Goal: Check status: Check status

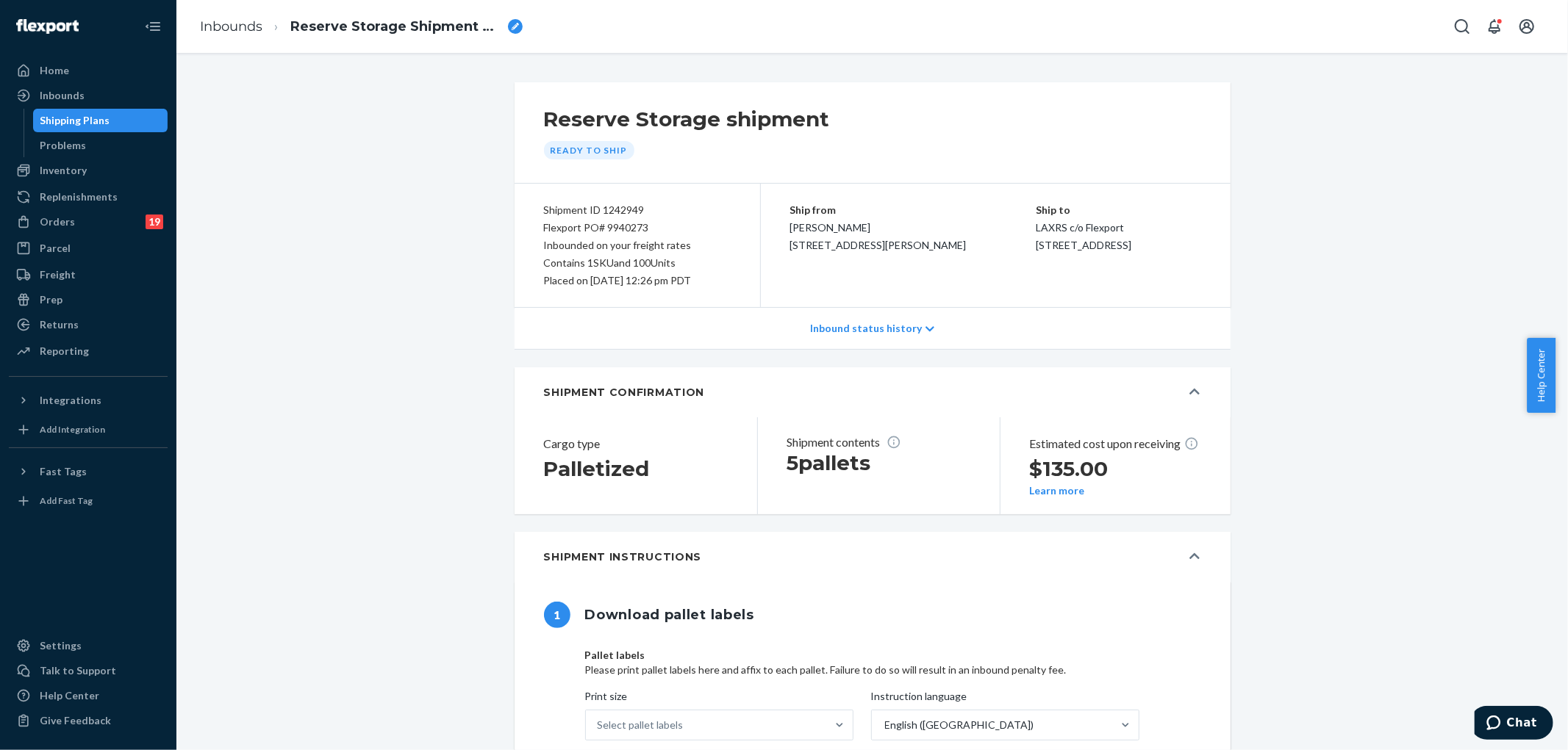
scroll to position [245, 0]
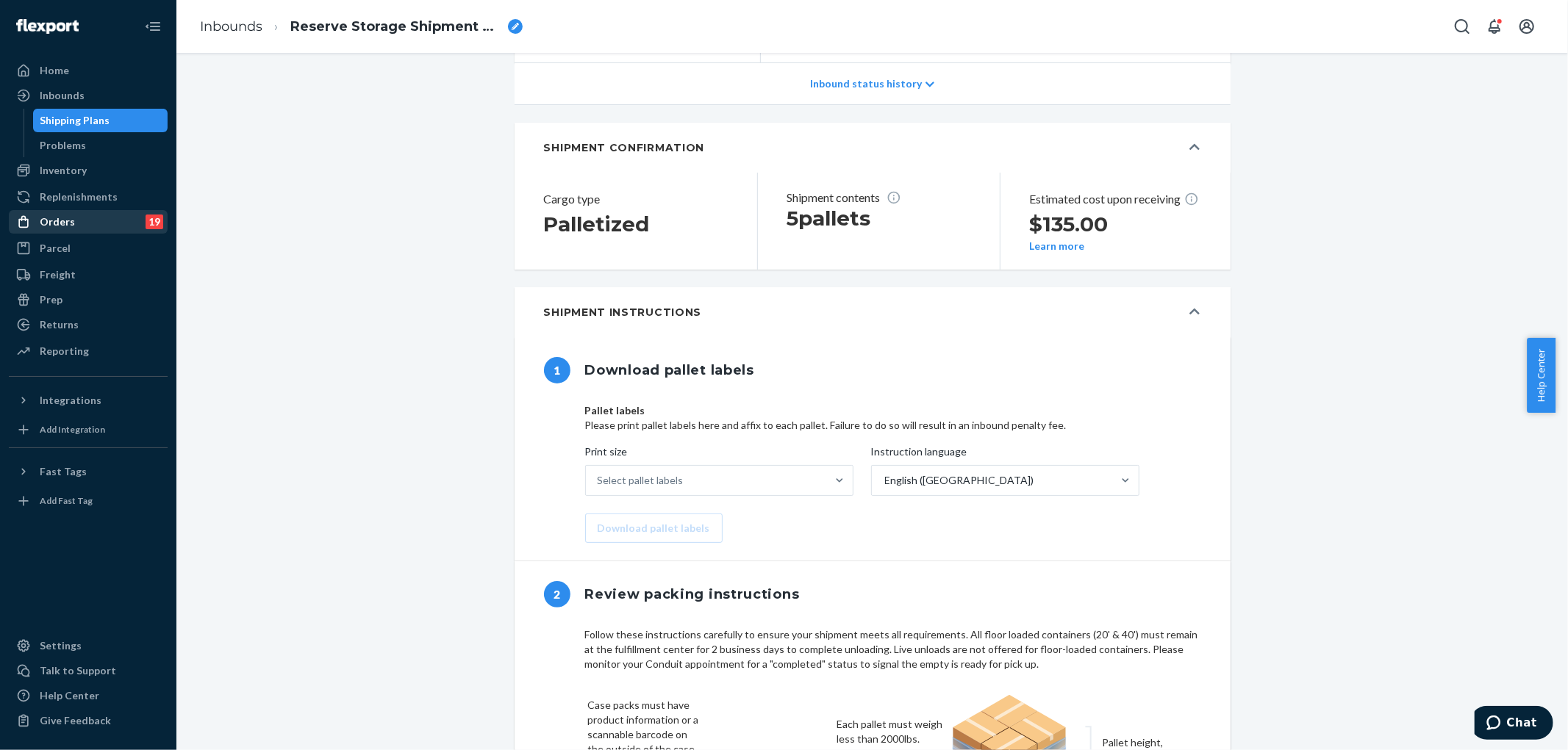
click at [53, 222] on div "Orders" at bounding box center [57, 222] width 35 height 14
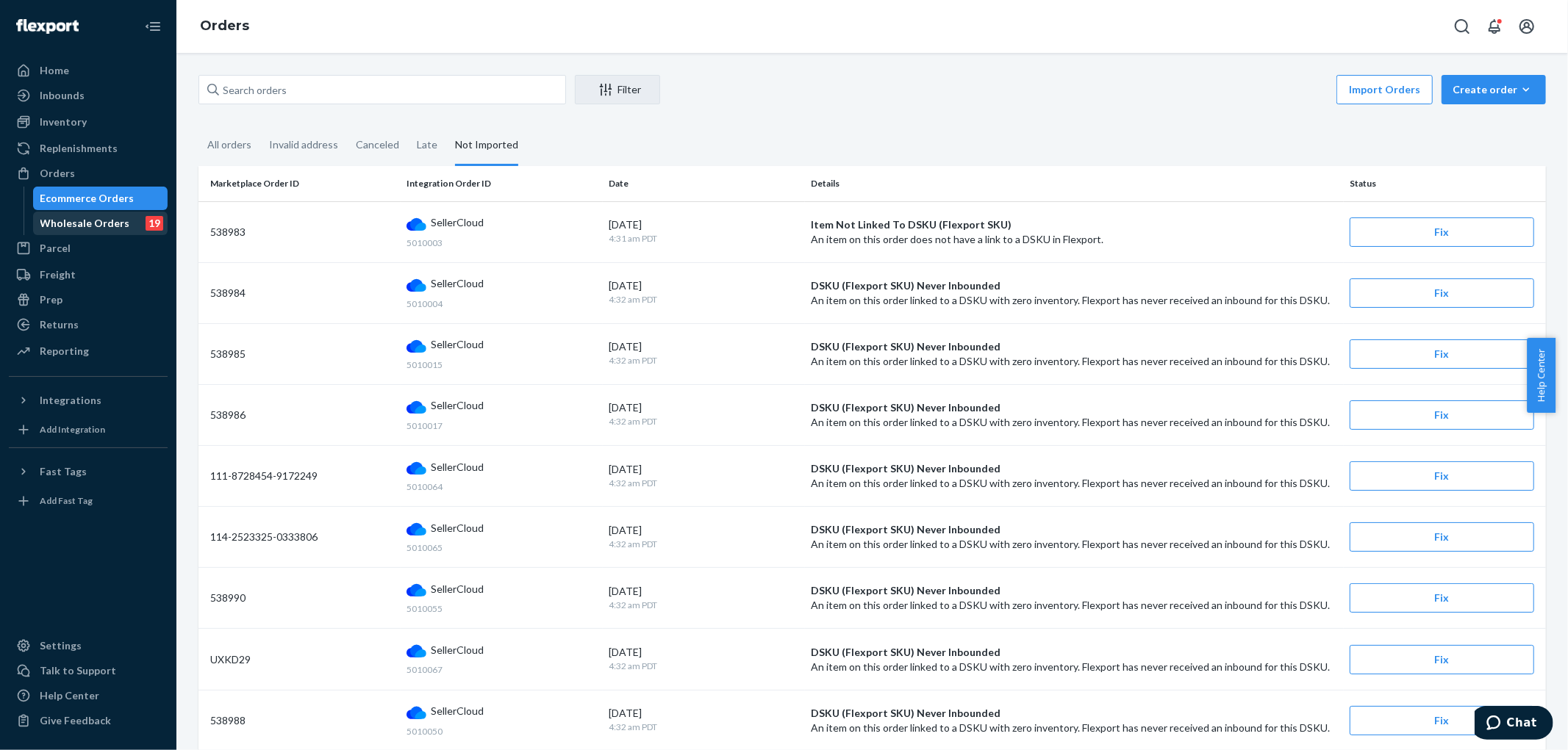
click at [74, 226] on div "Wholesale Orders" at bounding box center [85, 223] width 90 height 14
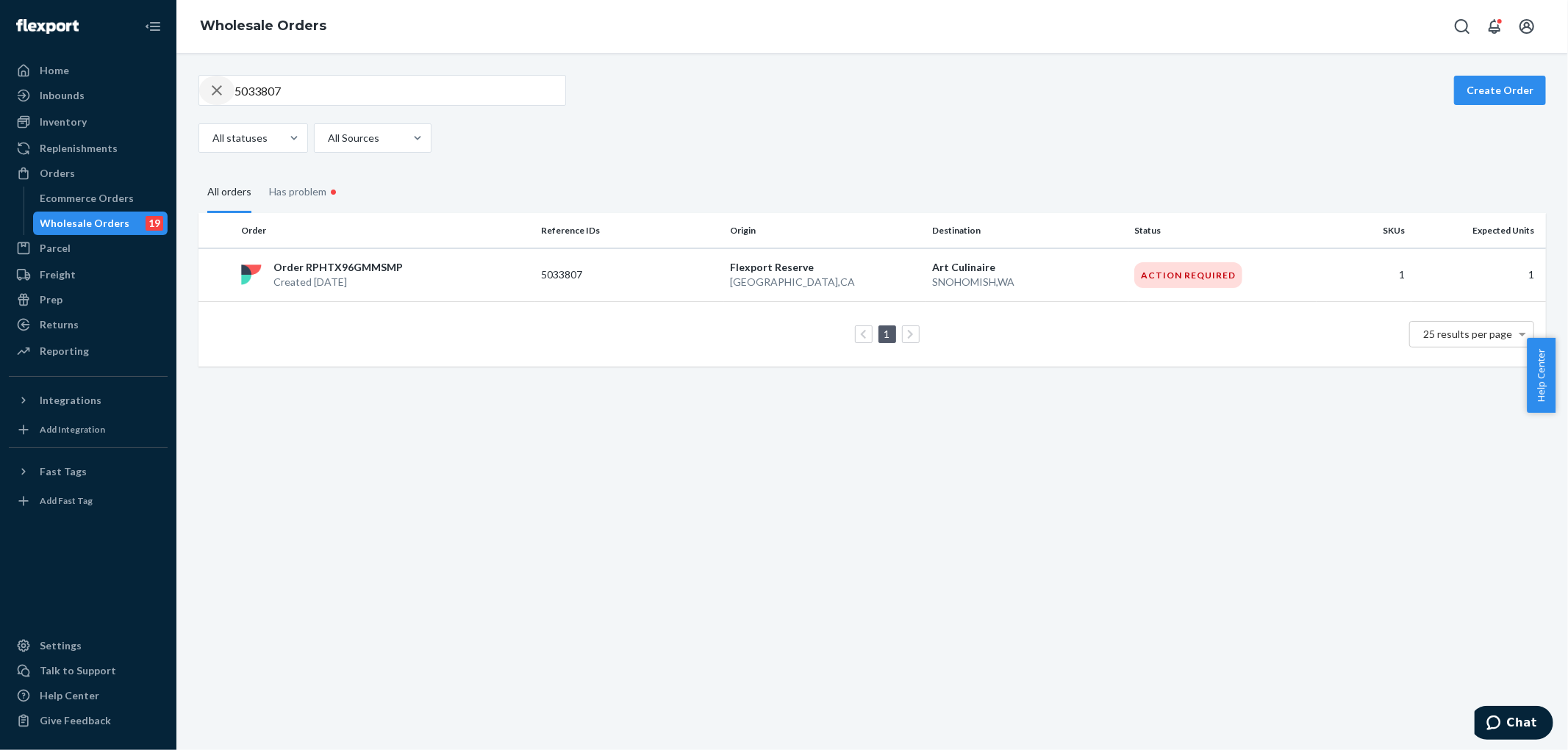
click at [218, 86] on icon "button" at bounding box center [216, 90] width 17 height 29
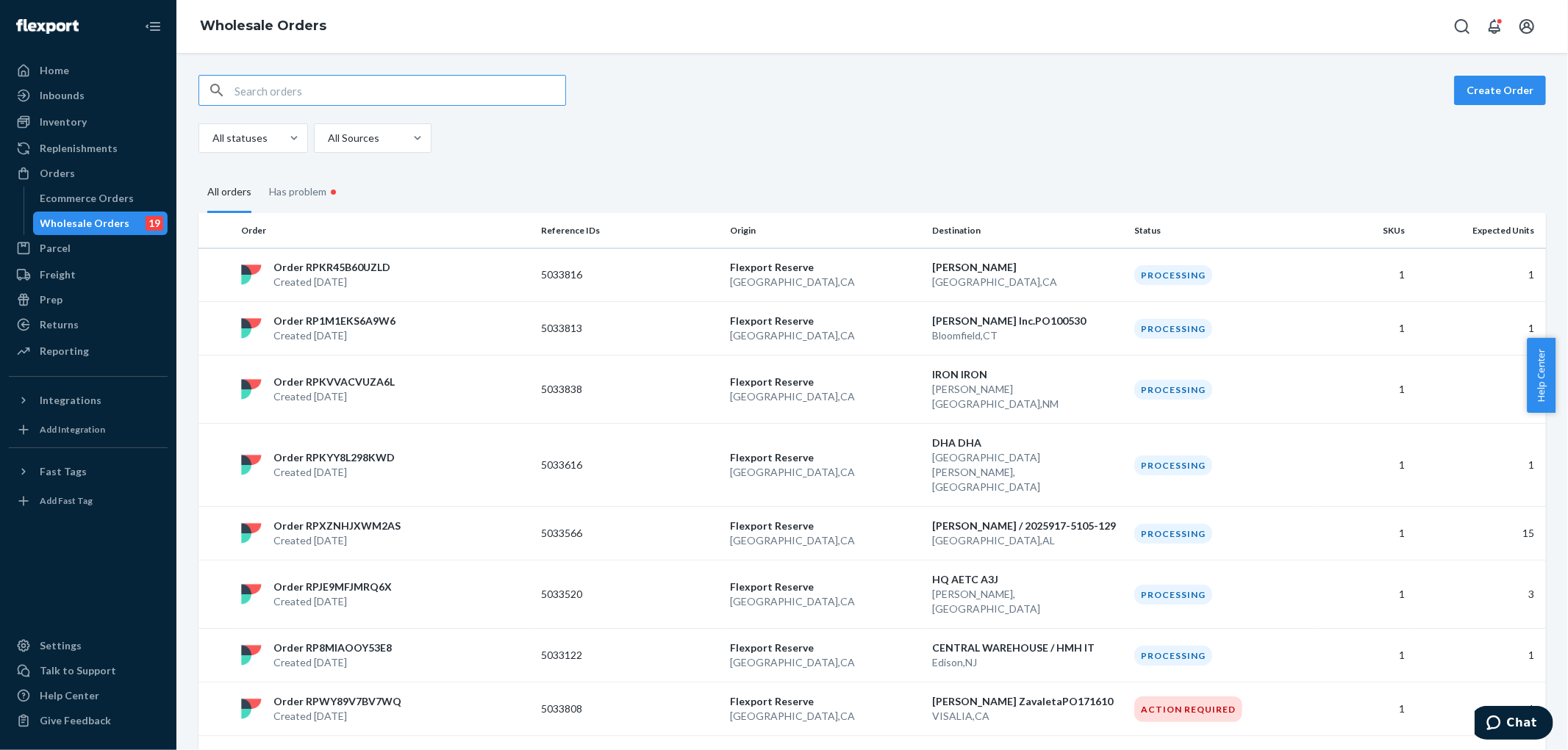
click at [456, 85] on input "text" at bounding box center [400, 90] width 331 height 29
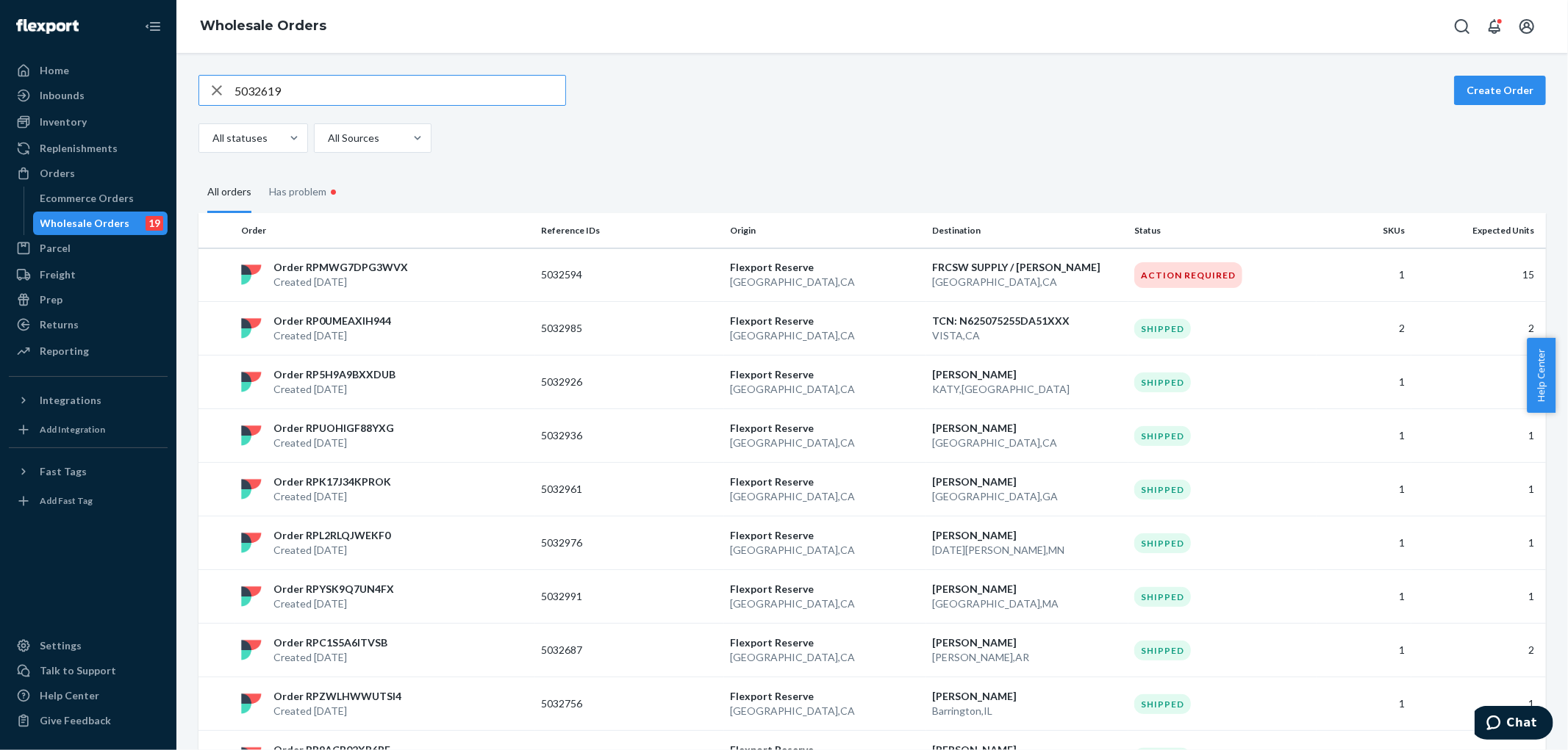
type input "5032619"
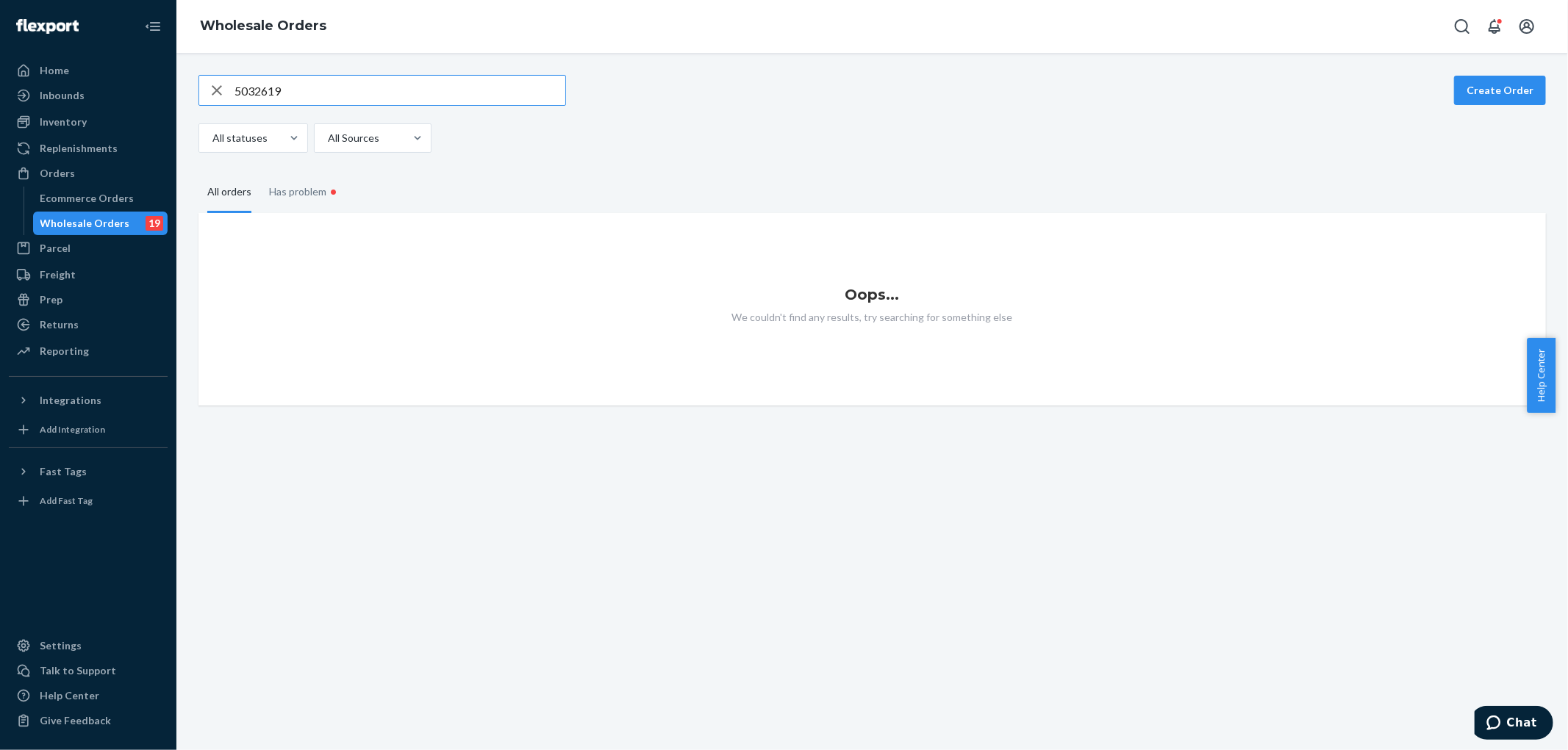
click at [425, 84] on input "5032619" at bounding box center [400, 90] width 331 height 29
click at [92, 119] on div "Inventory" at bounding box center [88, 121] width 156 height 20
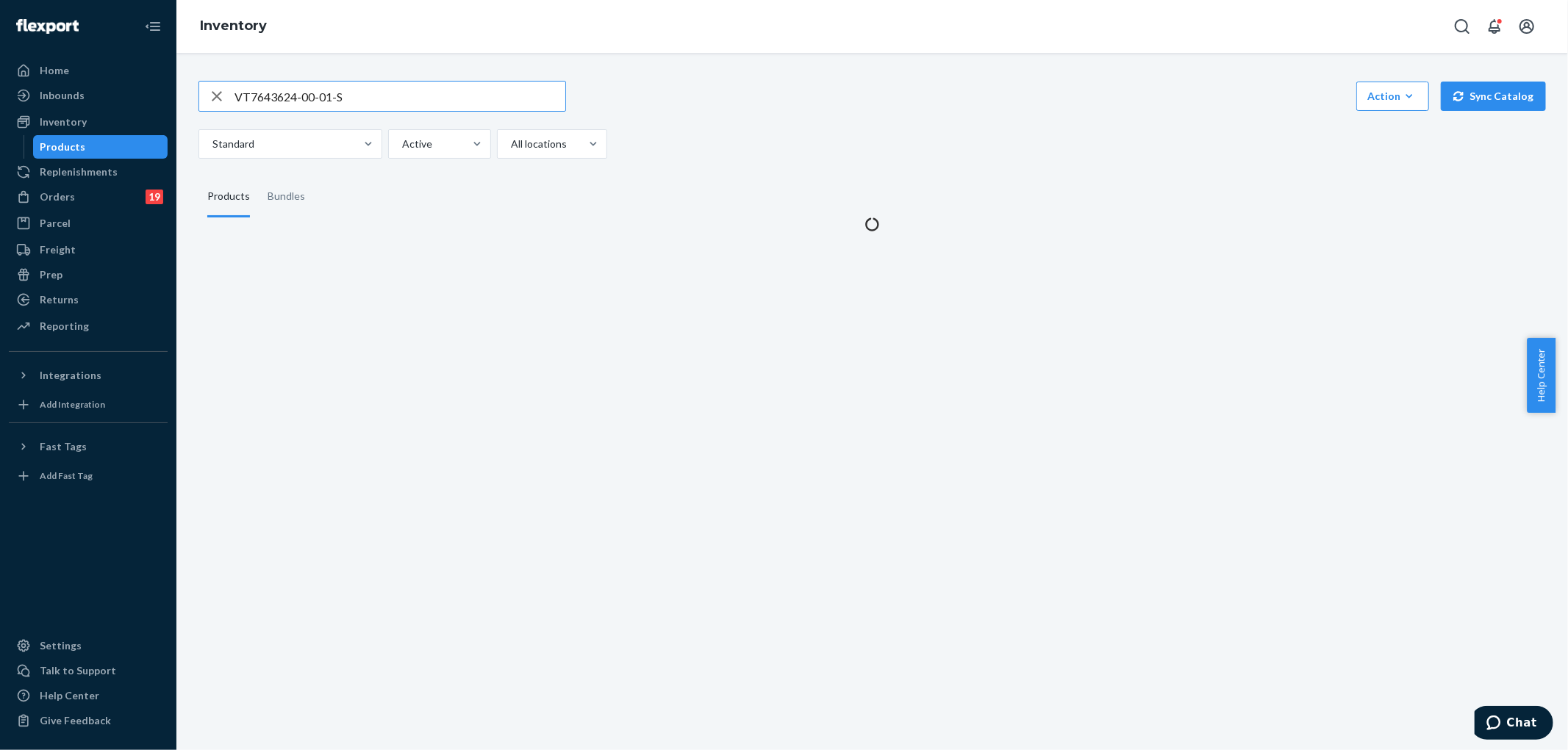
drag, startPoint x: 211, startPoint y: 96, endPoint x: 234, endPoint y: 93, distance: 23.2
click at [211, 94] on icon "button" at bounding box center [216, 96] width 17 height 29
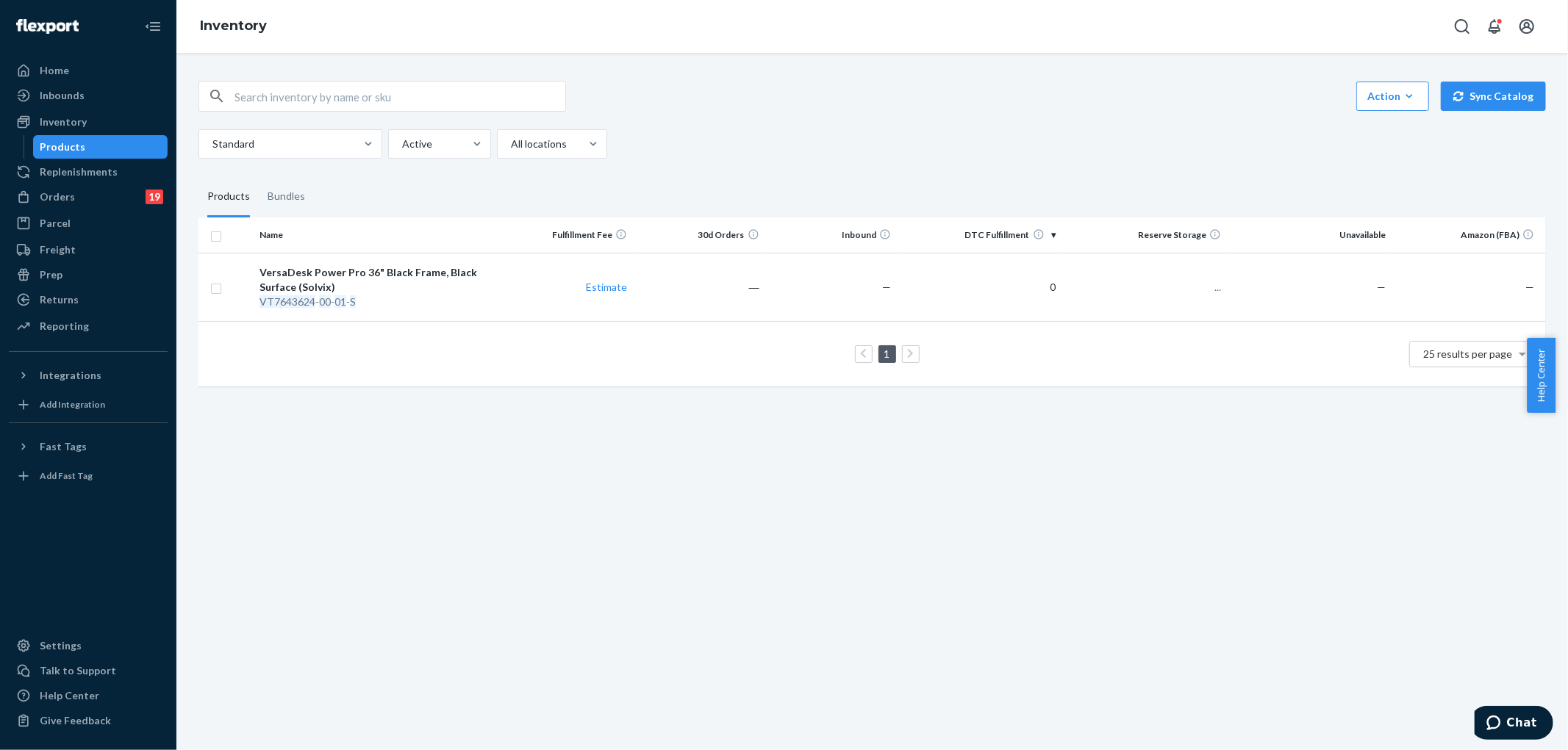
click at [267, 93] on input "text" at bounding box center [400, 96] width 331 height 29
paste input "VT7644024-00-02"
type input "VT7644024-00-02"
